Goal: Task Accomplishment & Management: Use online tool/utility

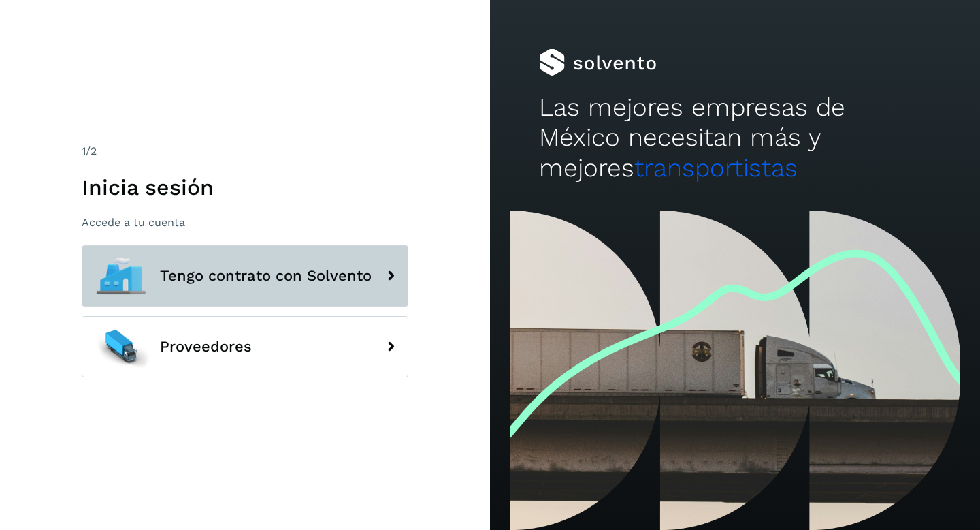
click at [255, 280] on span "Tengo contrato con Solvento" at bounding box center [266, 276] width 212 height 16
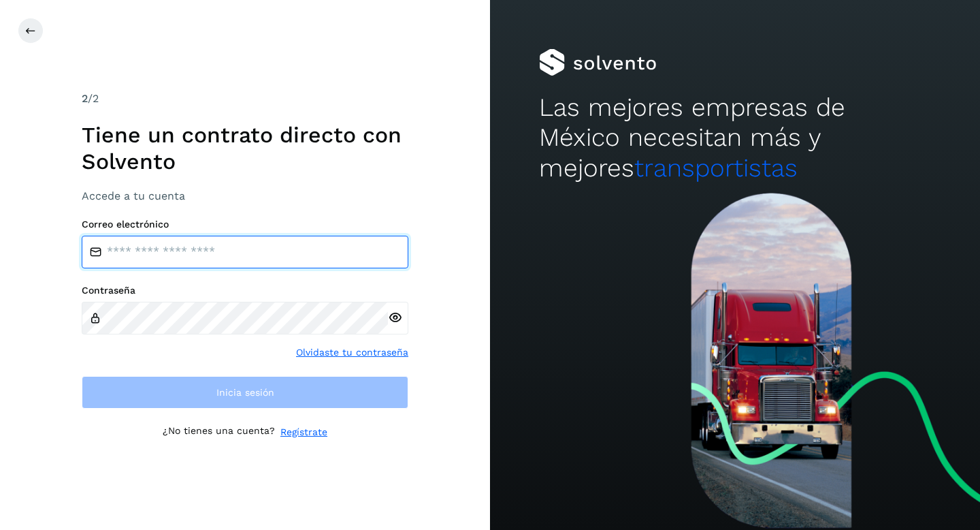
type input "**********"
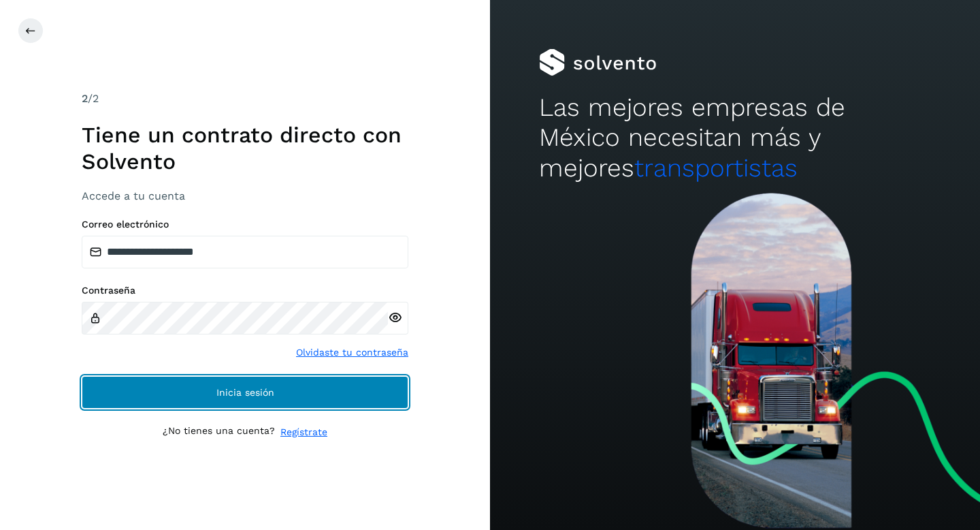
click at [258, 389] on span "Inicia sesión" at bounding box center [245, 392] width 58 height 10
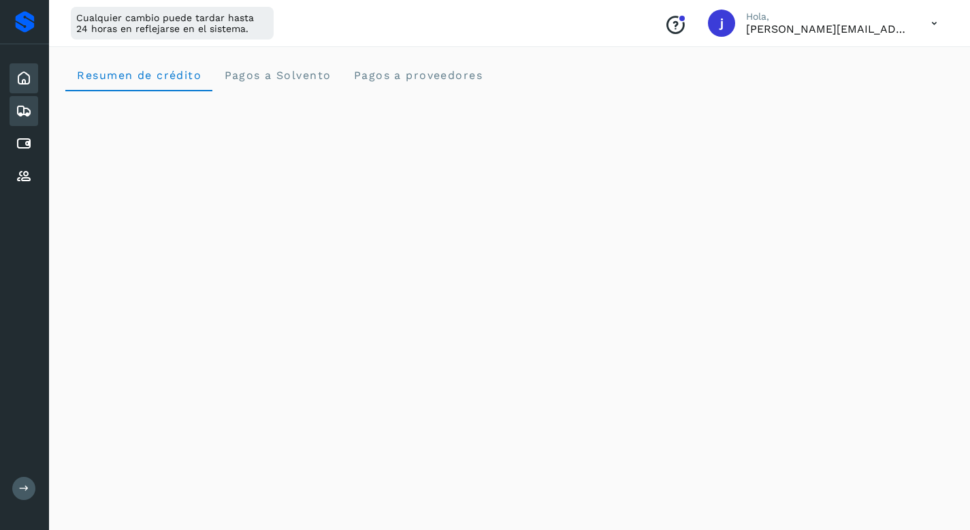
click at [26, 111] on icon at bounding box center [24, 111] width 16 height 16
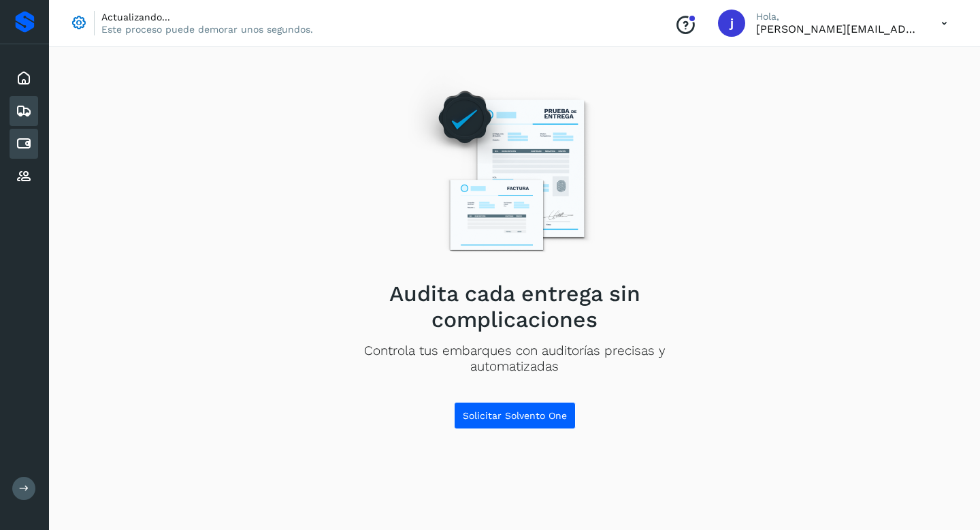
click at [25, 149] on icon at bounding box center [24, 143] width 16 height 16
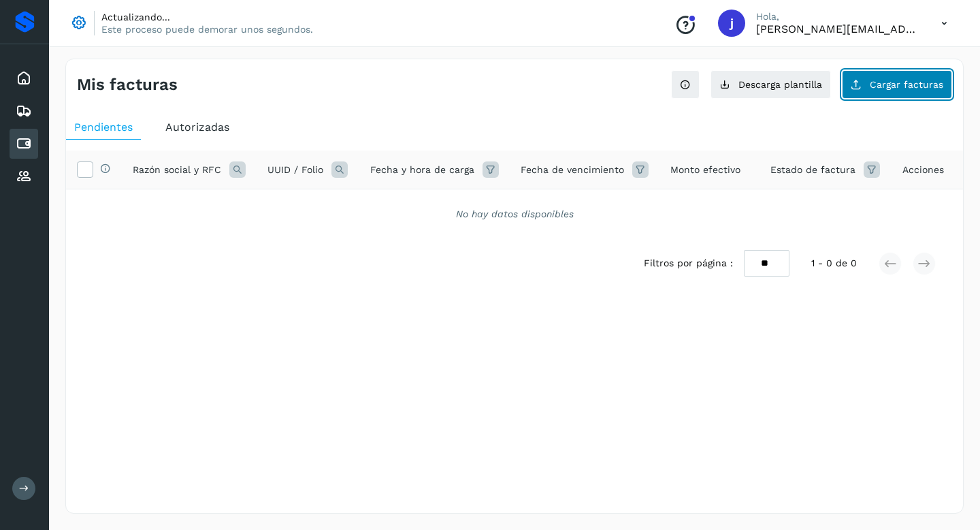
click at [889, 85] on span "Cargar facturas" at bounding box center [907, 85] width 74 height 10
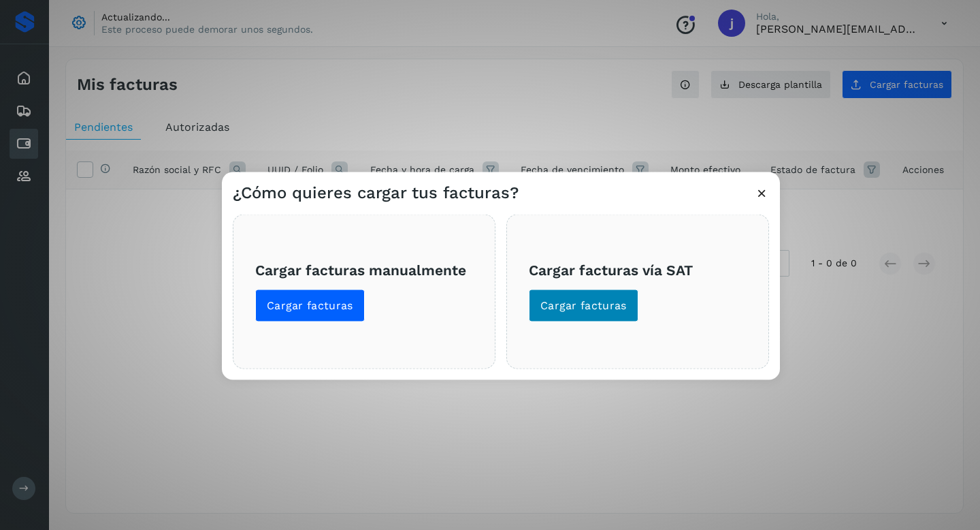
click at [590, 304] on span "Cargar facturas" at bounding box center [584, 305] width 86 height 15
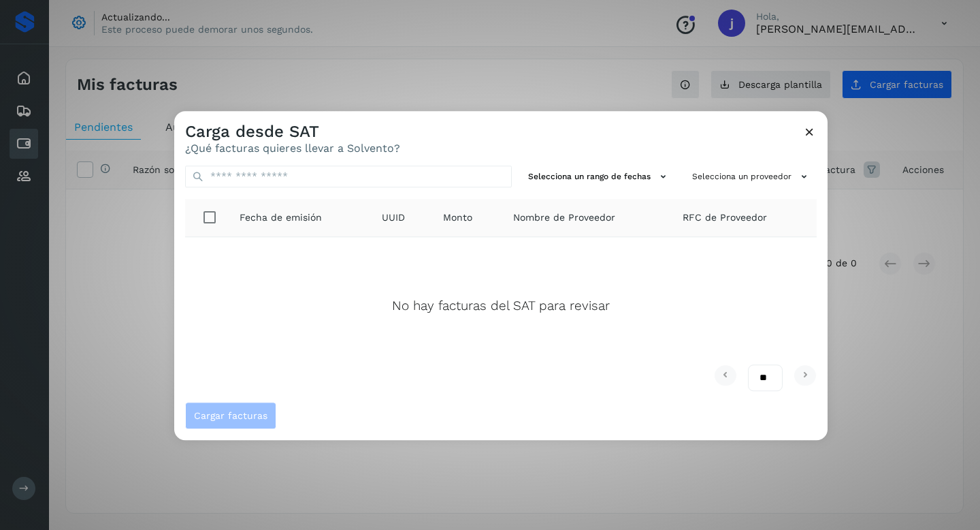
click at [807, 133] on icon at bounding box center [810, 132] width 14 height 14
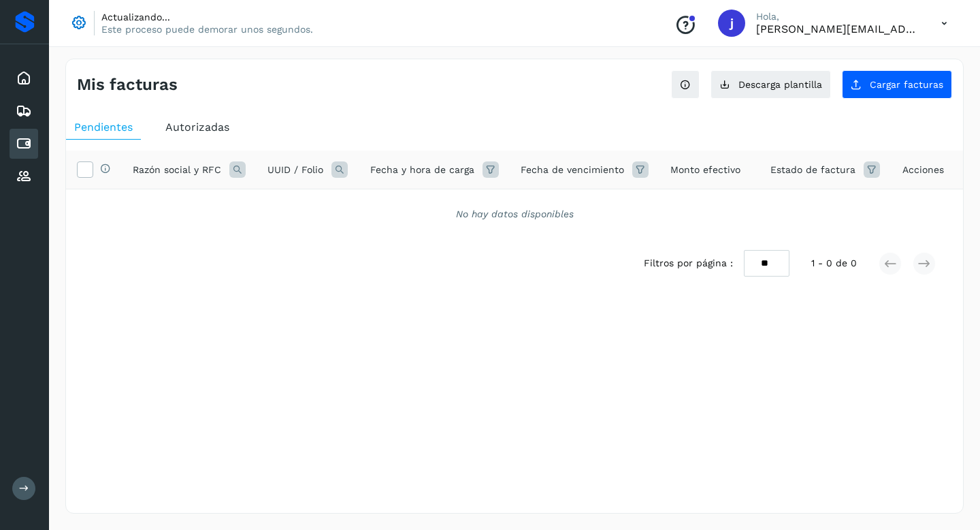
click at [150, 25] on p "Este proceso puede demorar unos segundos." at bounding box center [207, 29] width 212 height 12
click at [78, 19] on icon at bounding box center [78, 23] width 19 height 19
click at [78, 19] on icon at bounding box center [79, 23] width 18 height 18
